Goal: Communication & Community: Answer question/provide support

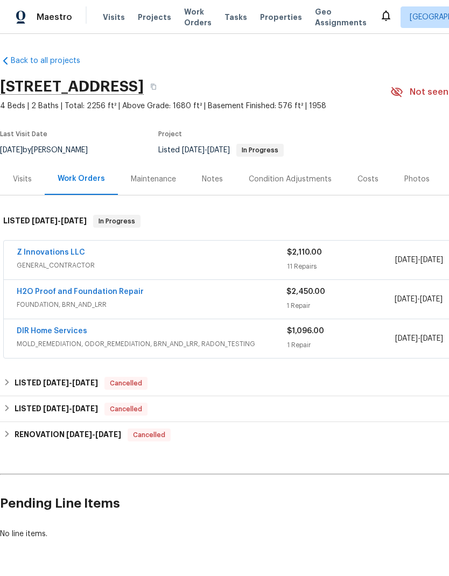
click at [68, 253] on link "Z Innovations LLC" at bounding box center [51, 253] width 68 height 8
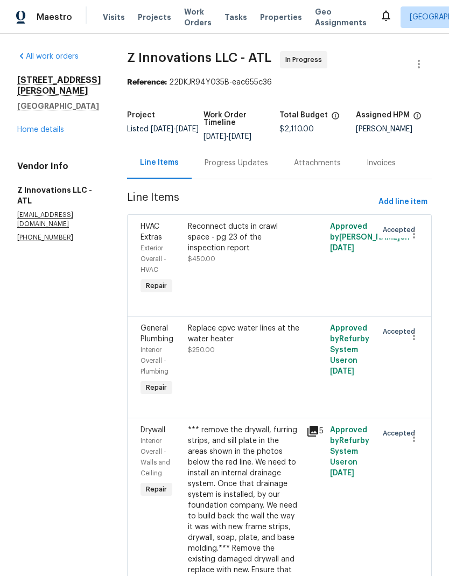
click at [239, 166] on div "Progress Updates" at bounding box center [236, 163] width 64 height 11
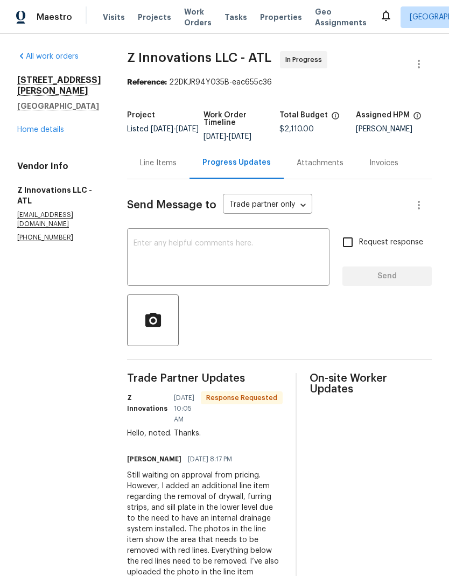
click at [223, 239] on textarea at bounding box center [227, 258] width 189 height 38
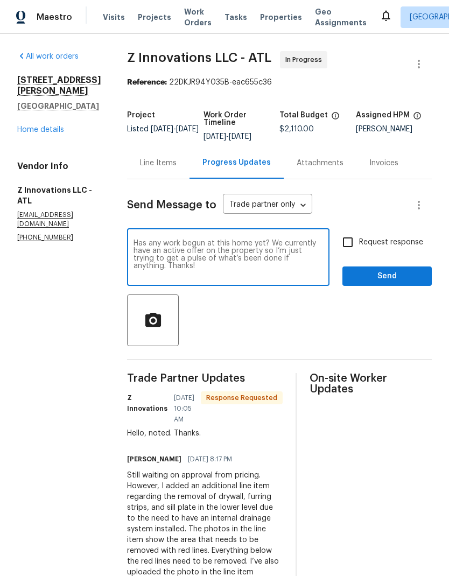
type textarea "Has any work begun at this home yet? We currently have an active offer on the p…"
click at [348, 231] on input "Request response" at bounding box center [347, 242] width 23 height 23
checkbox input "true"
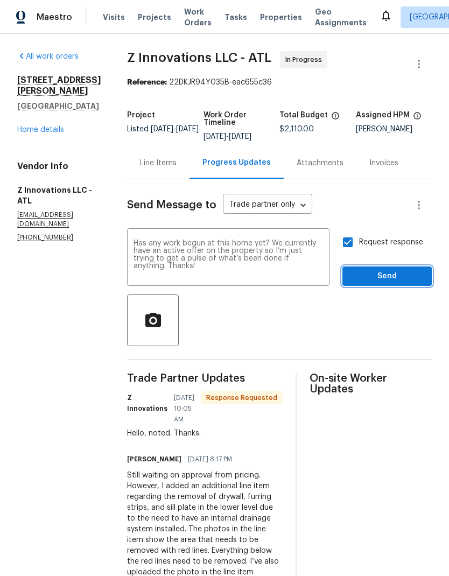
click at [383, 270] on span "Send" at bounding box center [387, 276] width 72 height 13
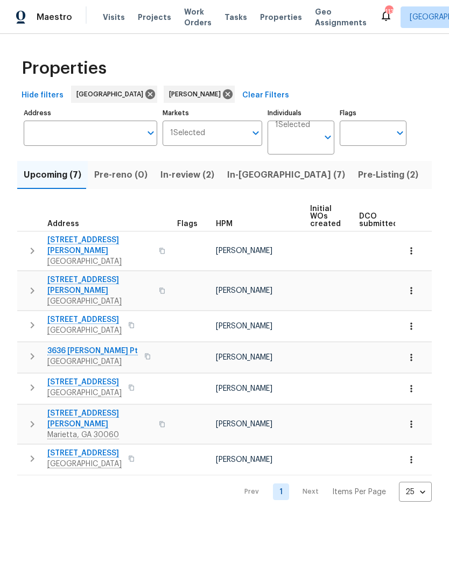
click at [247, 179] on span "In-[GEOGRAPHIC_DATA] (7)" at bounding box center [286, 174] width 118 height 15
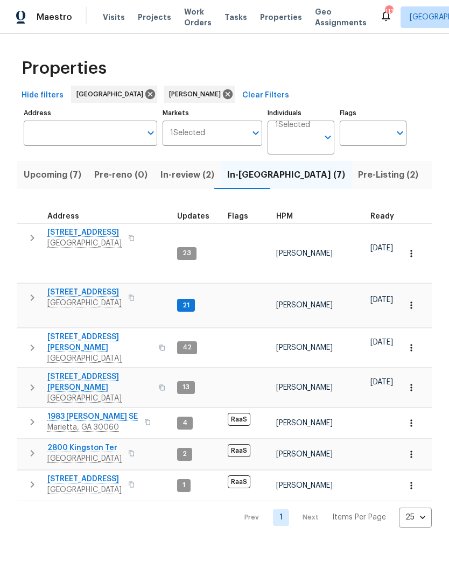
click at [32, 294] on icon "button" at bounding box center [33, 297] width 4 height 6
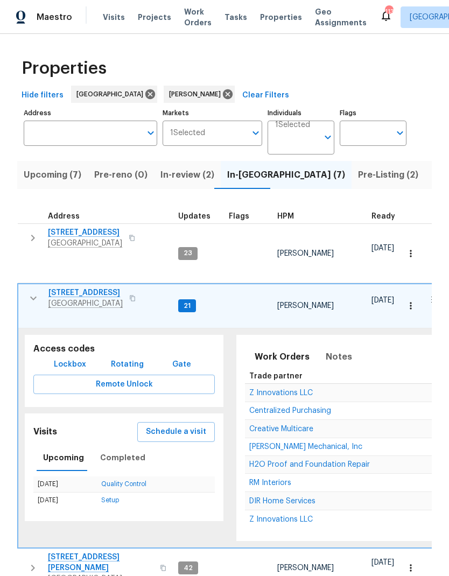
click at [74, 358] on span "Lockbox" at bounding box center [70, 364] width 32 height 13
